Goal: Find specific page/section: Find specific page/section

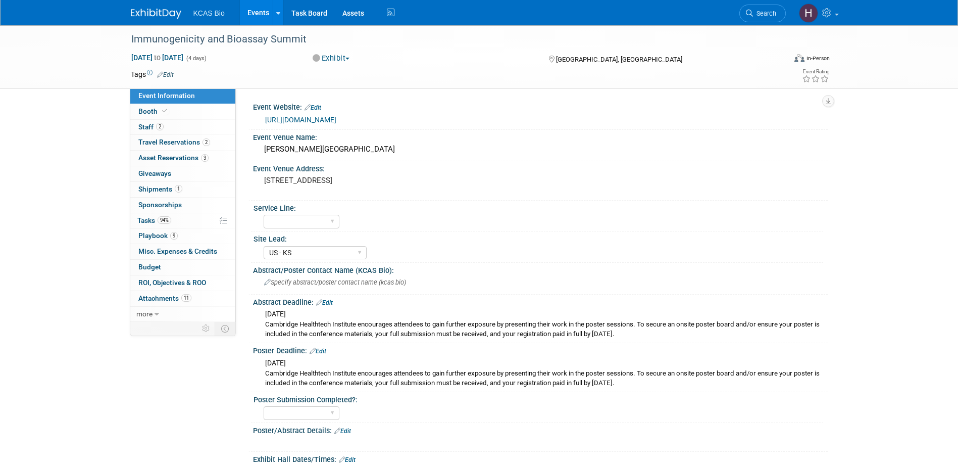
select select "US - KS"
click at [164, 16] on img at bounding box center [156, 14] width 51 height 10
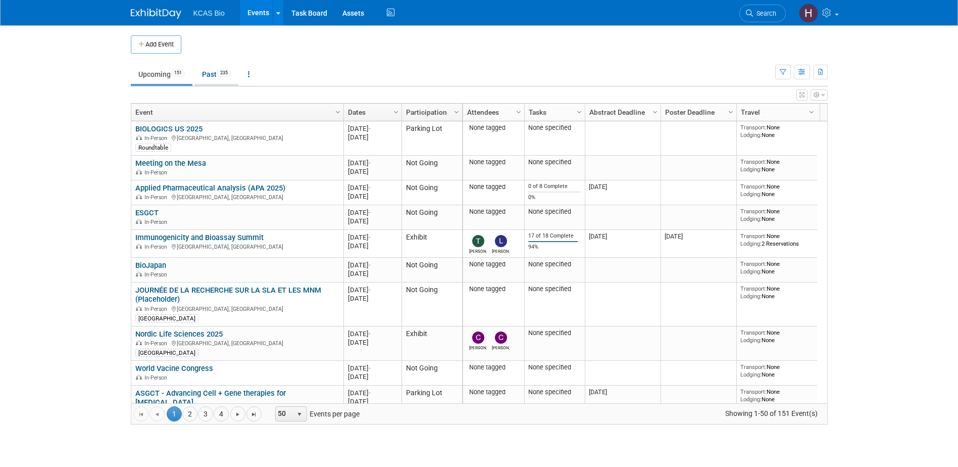
click at [217, 73] on link "Past 235" at bounding box center [216, 74] width 44 height 19
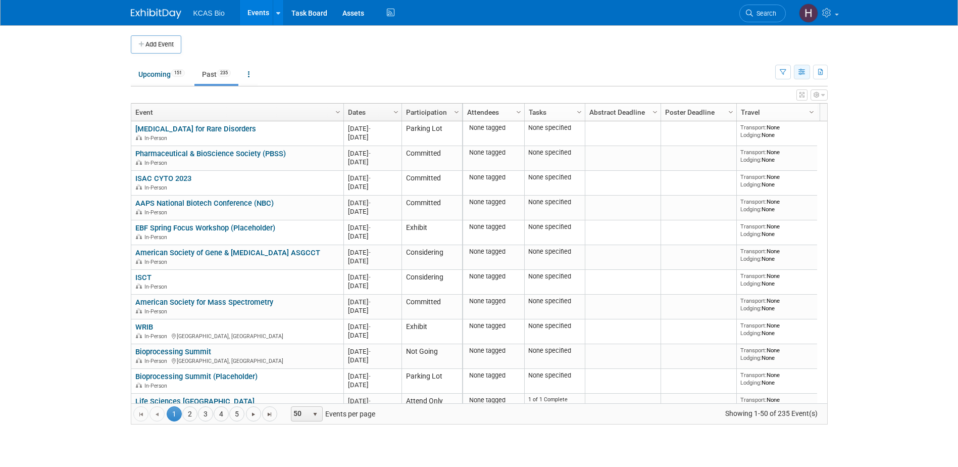
click at [799, 75] on icon "button" at bounding box center [803, 72] width 8 height 7
click at [780, 72] on icon "button" at bounding box center [783, 72] width 7 height 7
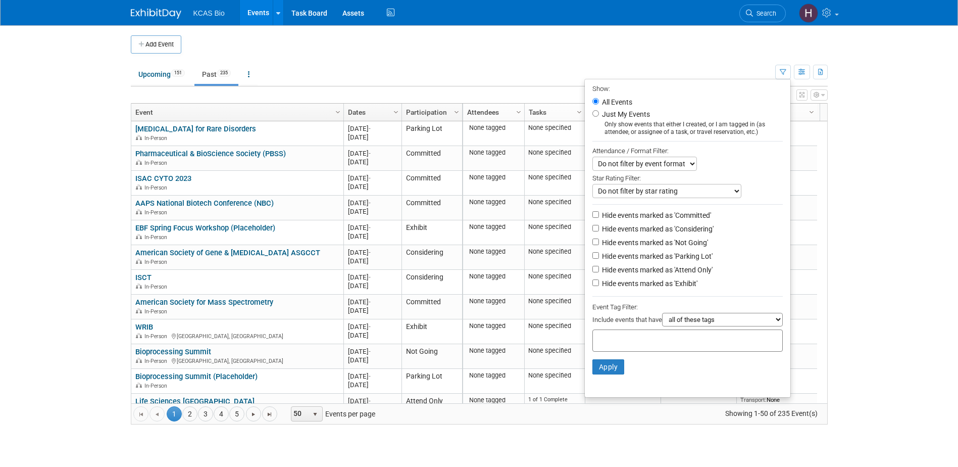
click at [614, 244] on label "Hide events marked as 'Not Going'" at bounding box center [654, 242] width 108 height 10
click at [599, 244] on input "Hide events marked as 'Not Going'" at bounding box center [595, 241] width 7 height 7
checkbox input "true"
click at [613, 259] on label "Hide events marked as 'Parking Lot'" at bounding box center [656, 256] width 113 height 10
click at [599, 259] on input "Hide events marked as 'Parking Lot'" at bounding box center [595, 255] width 7 height 7
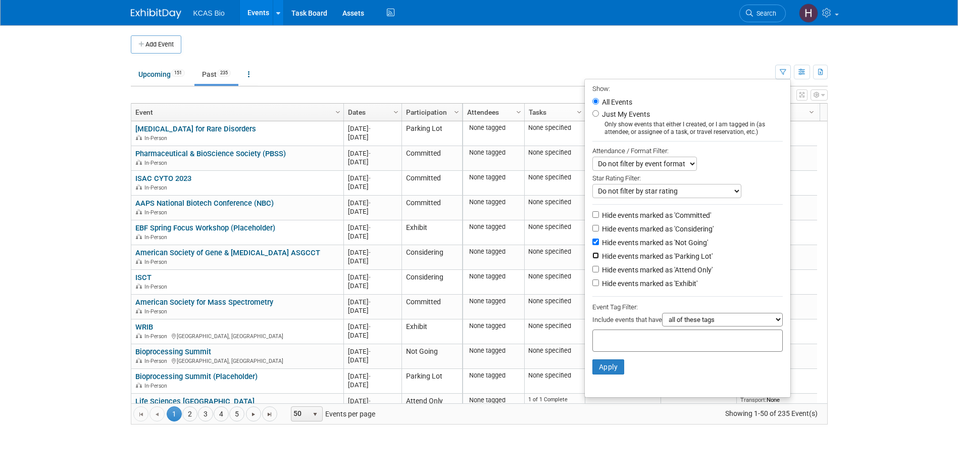
checkbox input "true"
click at [610, 232] on label "Hide events marked as 'Considering'" at bounding box center [657, 229] width 114 height 10
click at [599, 231] on input "Hide events marked as 'Considering'" at bounding box center [595, 228] width 7 height 7
checkbox input "true"
click at [606, 372] on button "Apply" at bounding box center [608, 366] width 32 height 15
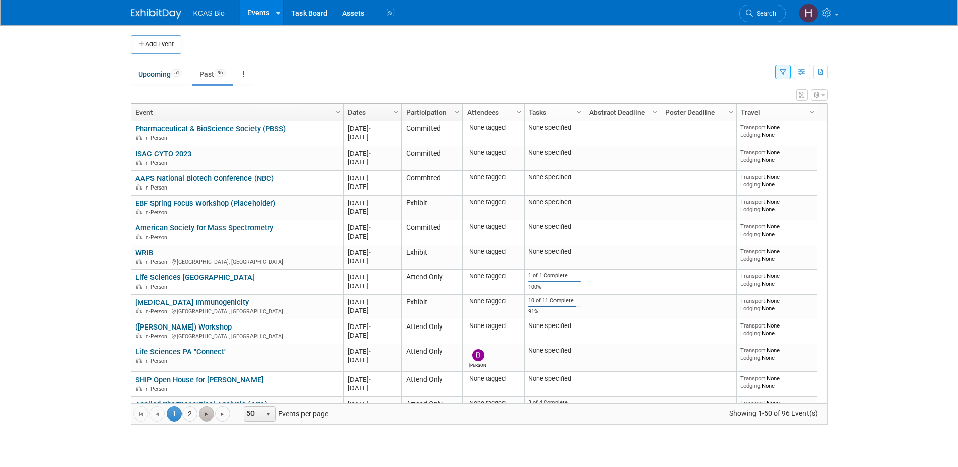
click at [201, 418] on link "Go to the next page" at bounding box center [206, 413] width 15 height 15
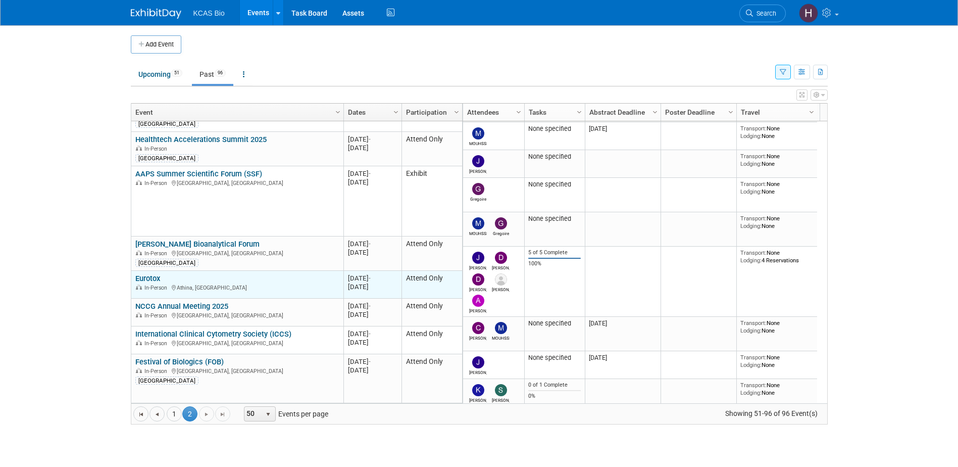
scroll to position [1422, 0]
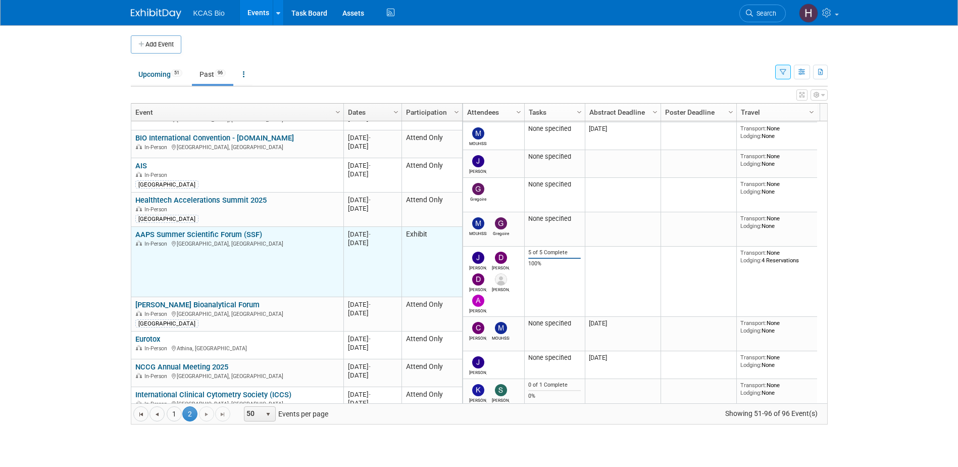
click at [211, 233] on link "AAPS Summer Scientific Forum (SSF)" at bounding box center [198, 234] width 127 height 9
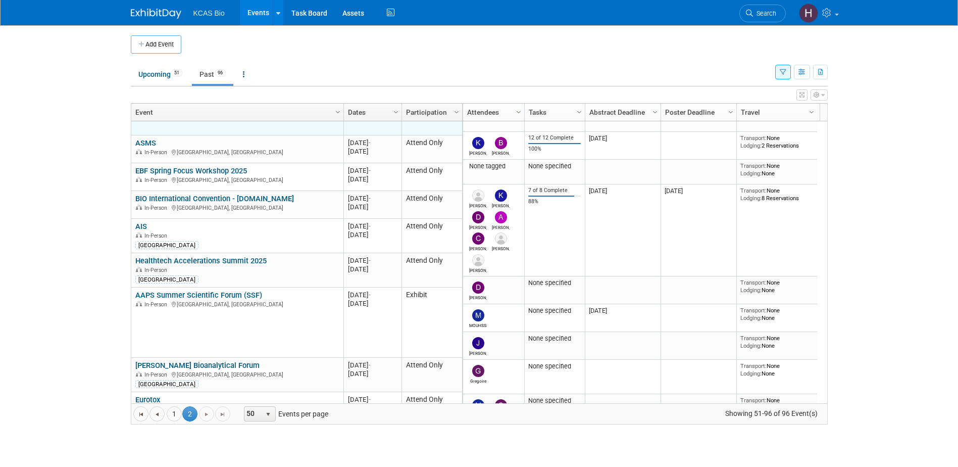
scroll to position [1240, 0]
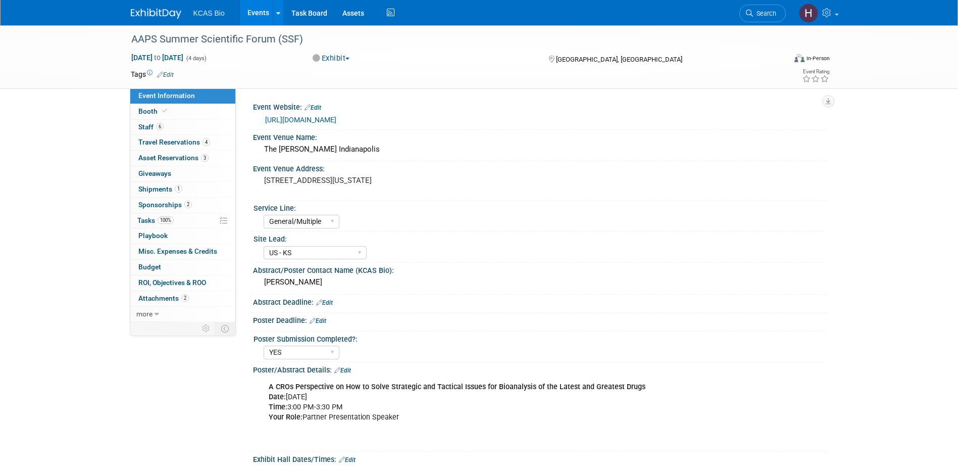
select select "General/Multiple"
select select "US - KS"
select select "YES"
click at [144, 130] on span "Staff 6" at bounding box center [150, 127] width 25 height 8
